Goal: Information Seeking & Learning: Compare options

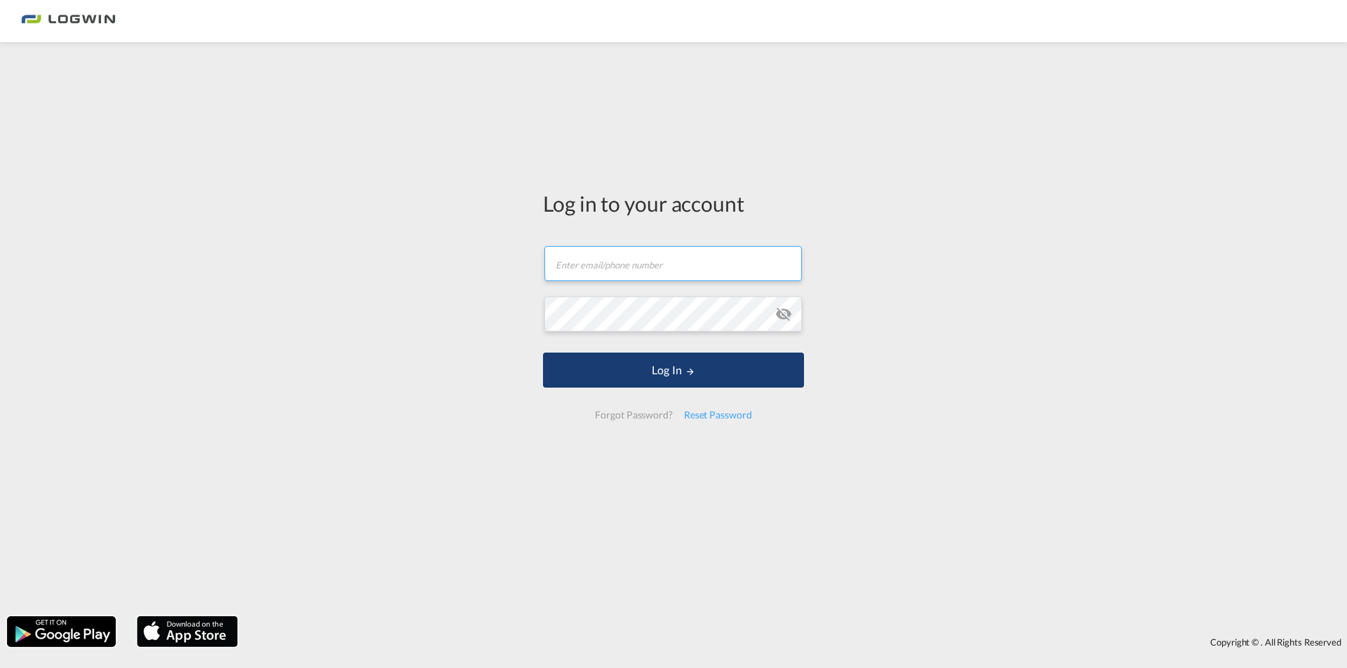
type input "[PERSON_NAME][EMAIL_ADDRESS][PERSON_NAME][DOMAIN_NAME]"
click at [631, 373] on button "Log In" at bounding box center [673, 370] width 261 height 35
